Goal: Task Accomplishment & Management: Manage account settings

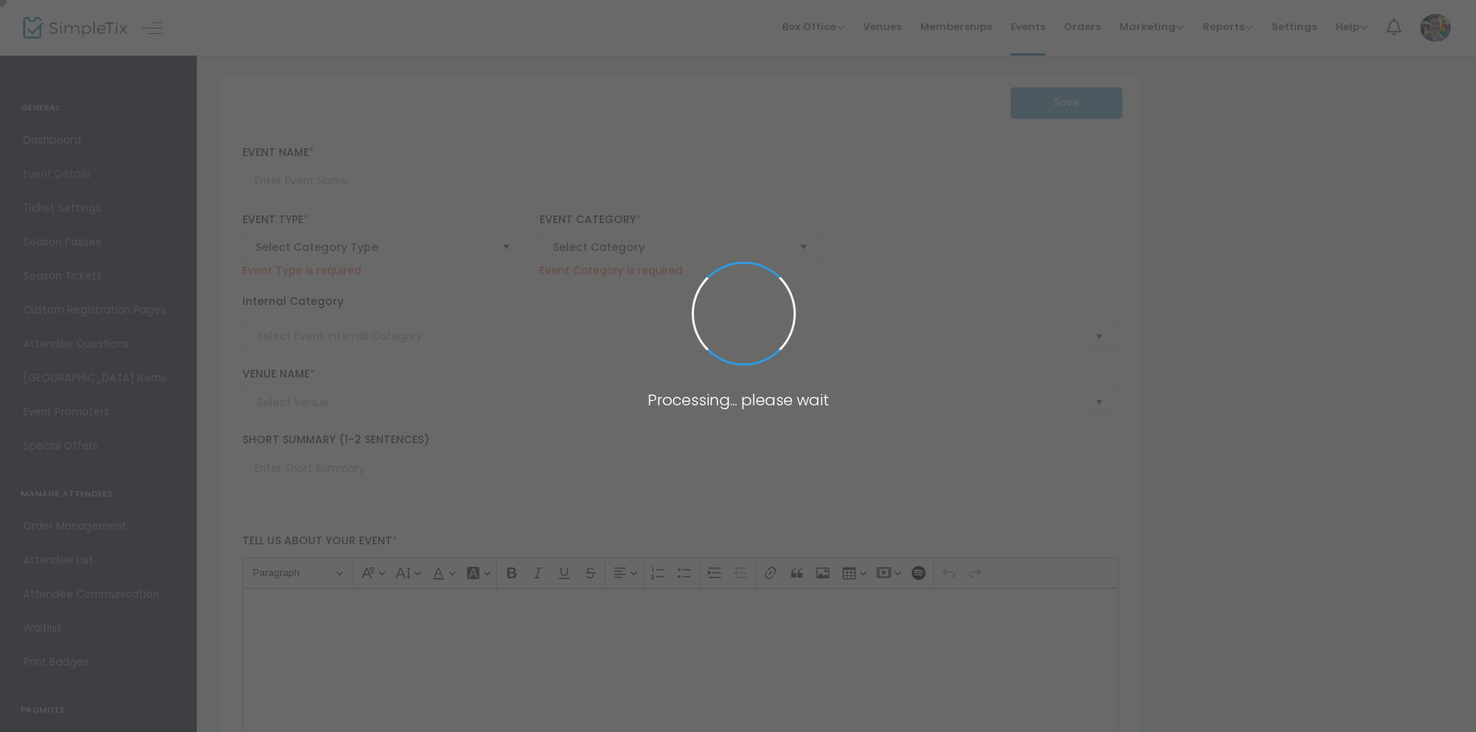
type input "Super Saturday - Textile Art"
type textarea "Discover the vibrant world of textile art and yarn painting every Super Saturda…"
type input "Register Now"
type input "[PERSON_NAME][GEOGRAPHIC_DATA]"
type input "Family"
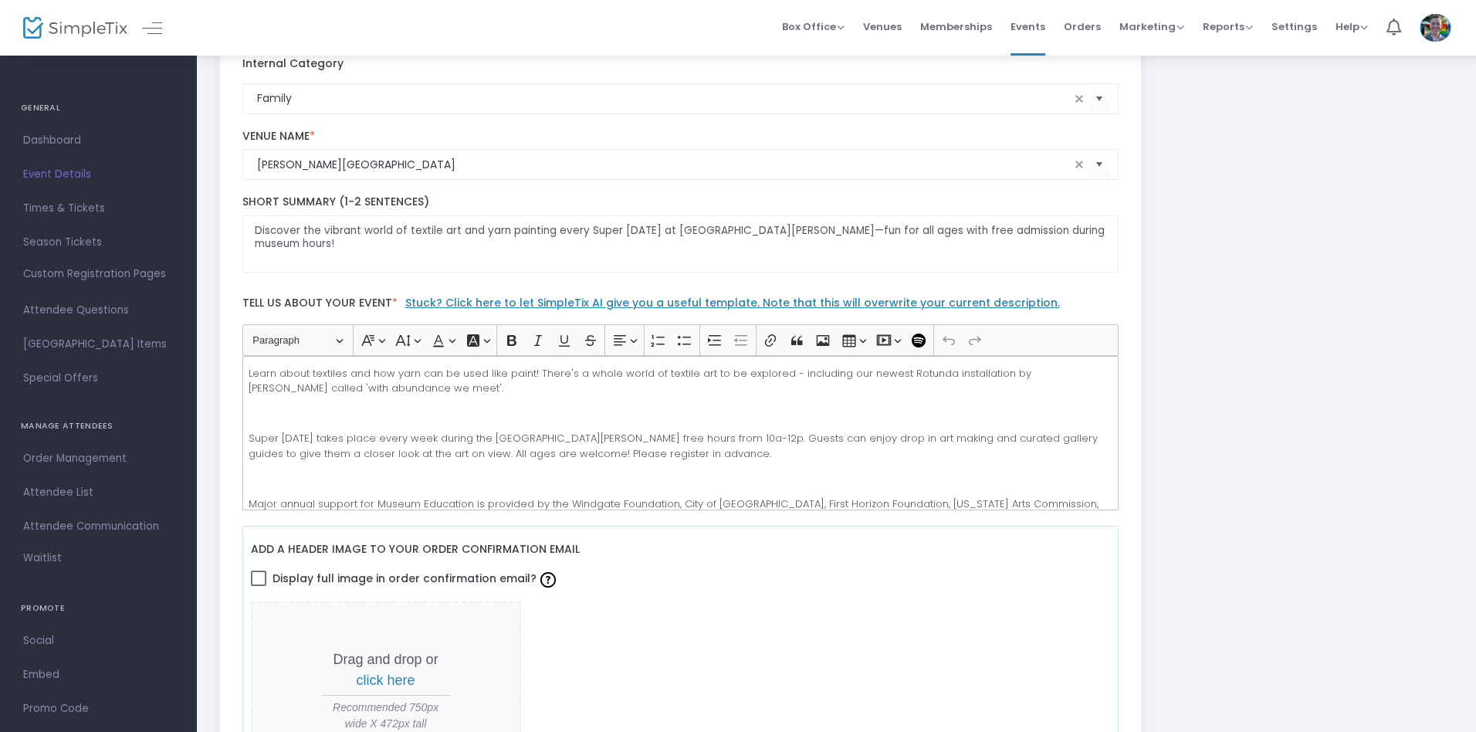
scroll to position [291, 0]
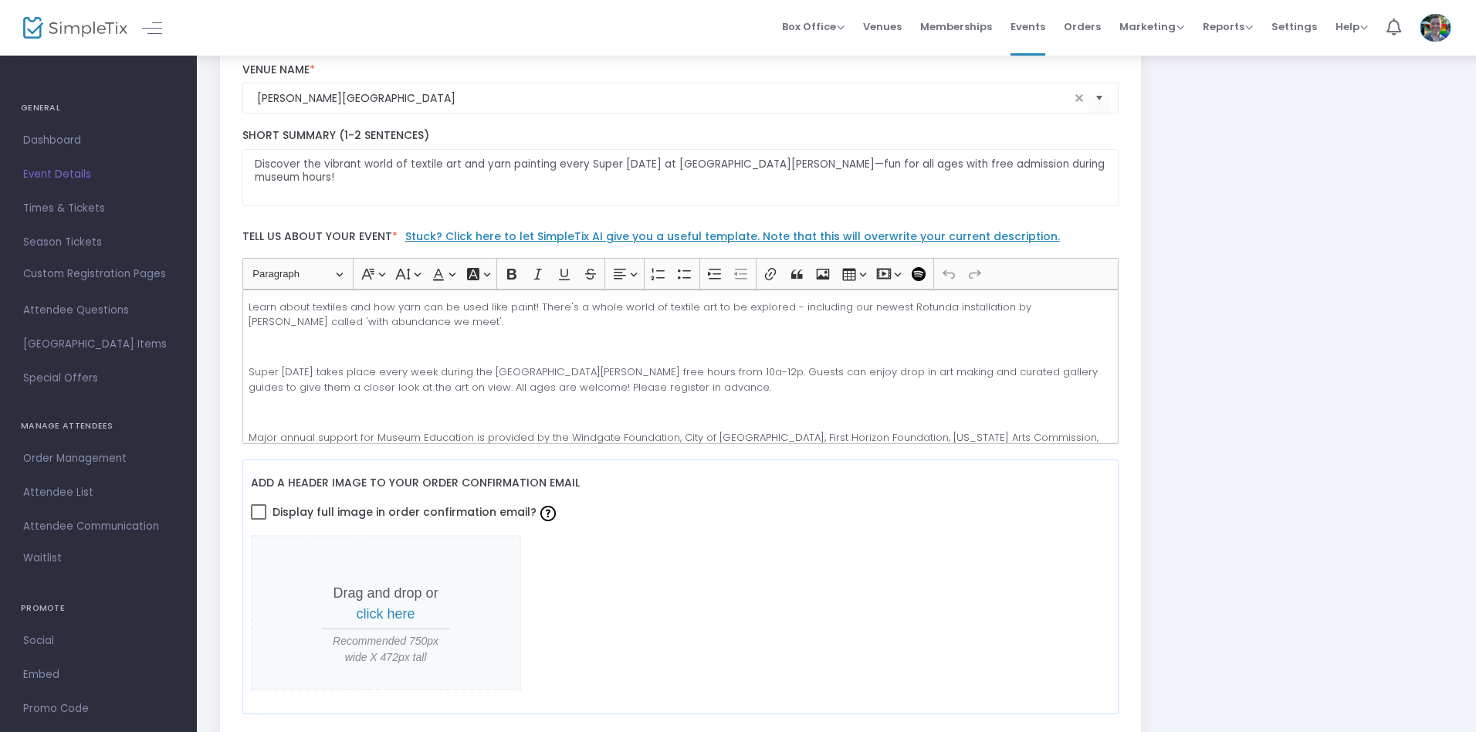
click at [680, 366] on p "Super [DATE] takes place every week during the [GEOGRAPHIC_DATA][PERSON_NAME] f…" at bounding box center [680, 379] width 863 height 30
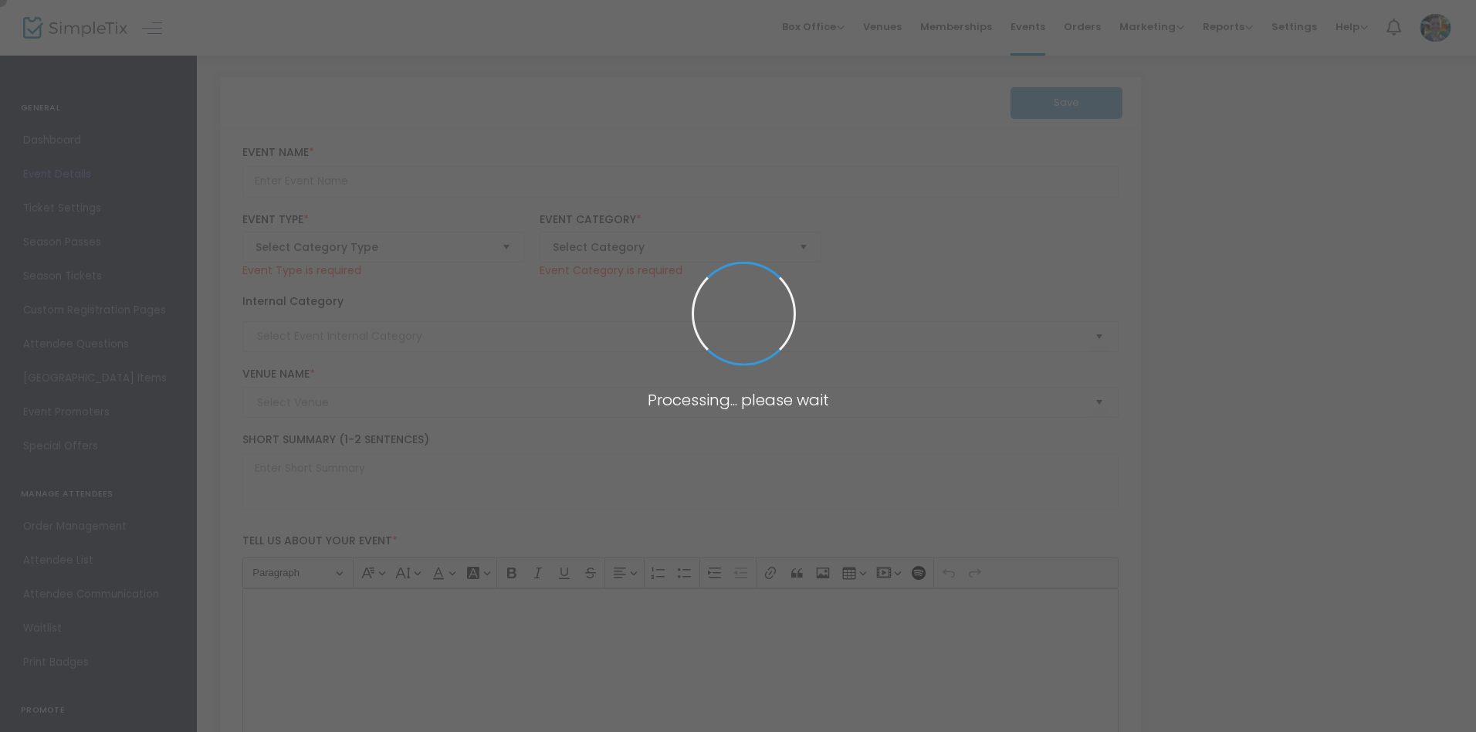
type input "Super [DATE] - Quilts"
type textarea "Learn about the geometry of quilt patterns by making your own paper quilt squar…"
type input "Register"
type input "[PERSON_NAME][GEOGRAPHIC_DATA]"
type input "Family"
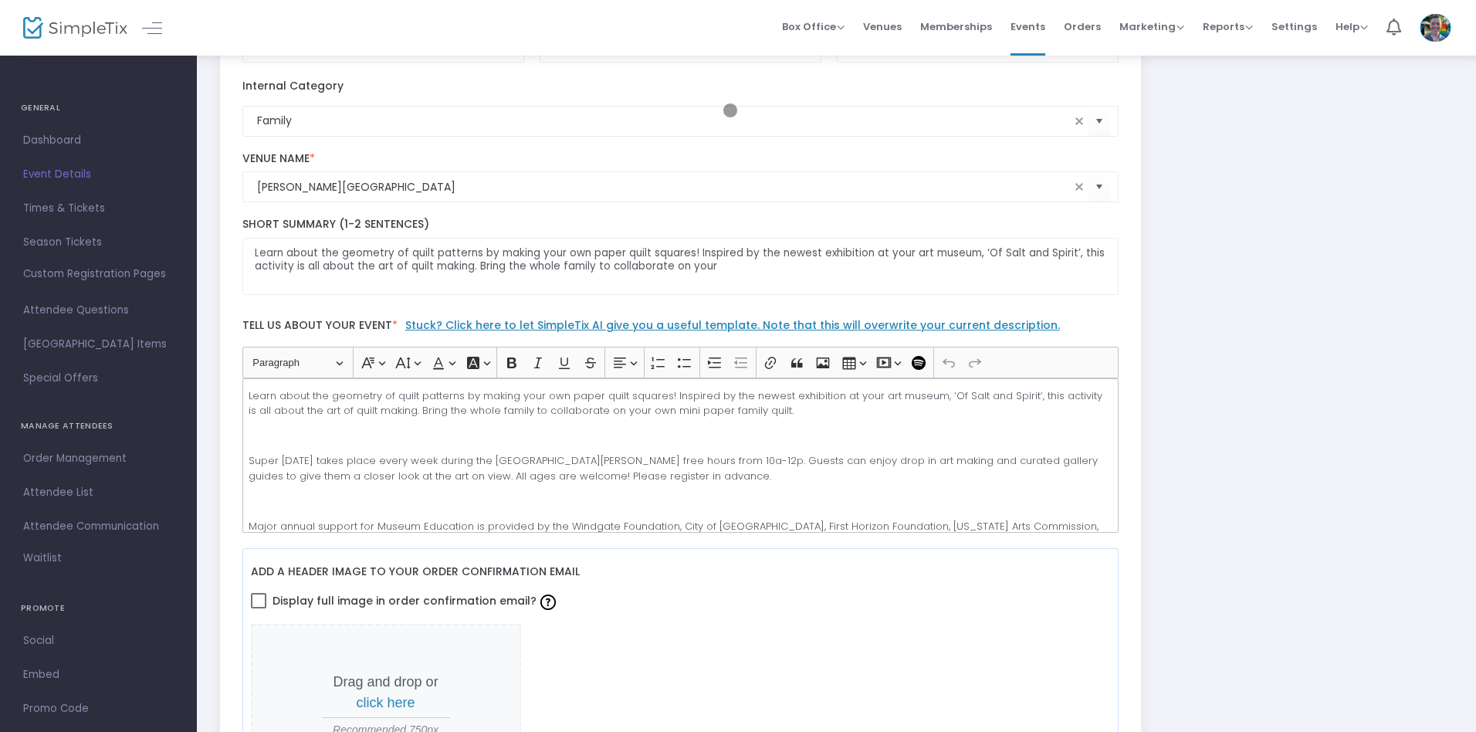
scroll to position [291, 0]
